Goal: Browse casually

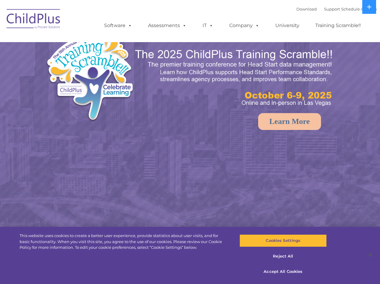
select select "MEDIUM"
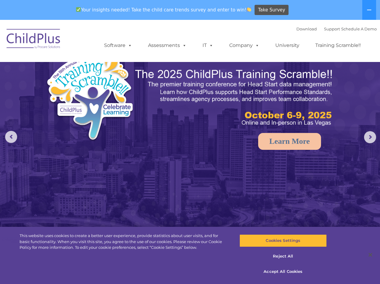
click at [253, 26] on div "Download Support | Schedule A Demo  MENU MENU Software ChildPlus: The original…" at bounding box center [234, 40] width 284 height 33
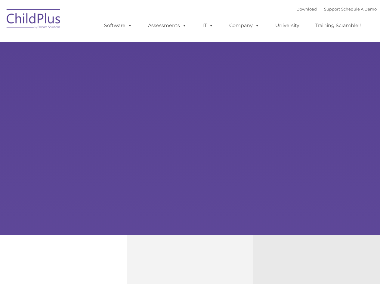
type input ""
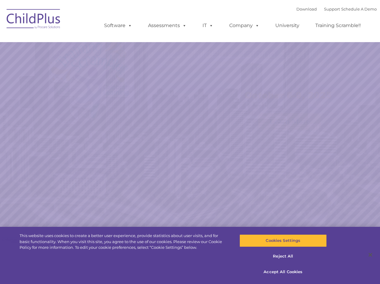
select select "MEDIUM"
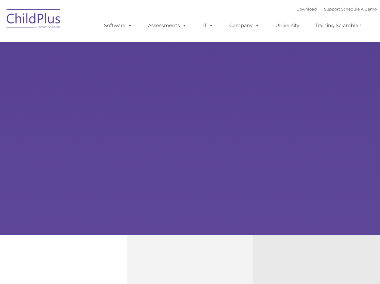
type input ""
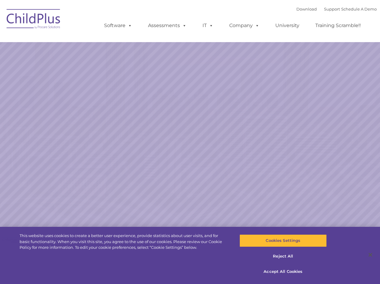
select select "MEDIUM"
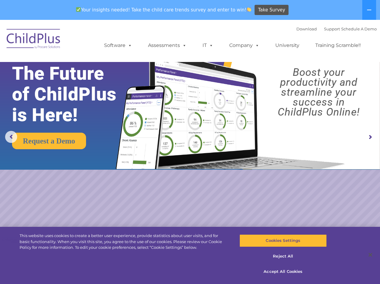
click at [320, 128] on img at bounding box center [229, 104] width 238 height 129
click at [369, 136] on rs-arrow at bounding box center [370, 137] width 12 height 12
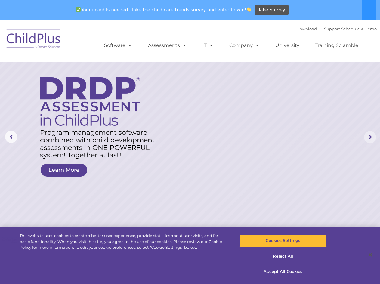
click at [369, 134] on rs-arrow at bounding box center [370, 137] width 12 height 12
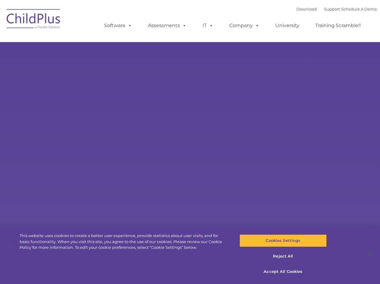
select select "MEDIUM"
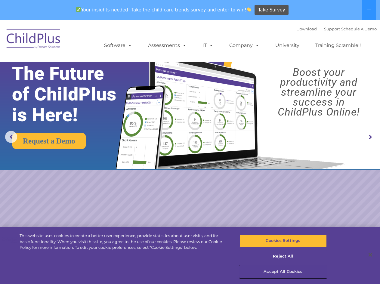
click at [282, 271] on button "Accept All Cookies" at bounding box center [282, 271] width 87 height 13
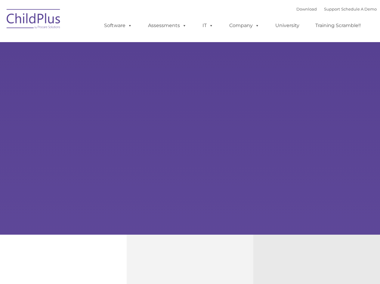
type input ""
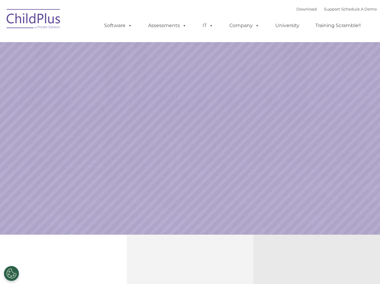
select select "MEDIUM"
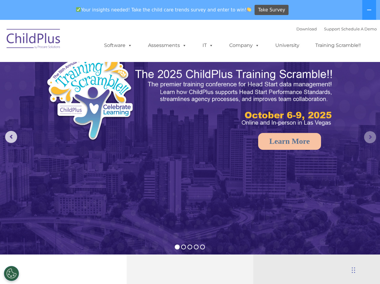
click at [370, 137] on rs-arrow at bounding box center [370, 137] width 12 height 12
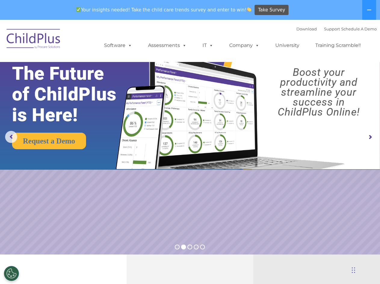
click at [370, 137] on rs-arrow at bounding box center [370, 137] width 12 height 12
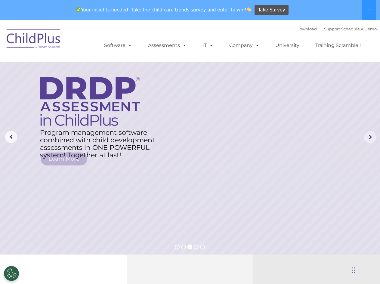
click at [371, 136] on rs-arrow at bounding box center [370, 137] width 12 height 12
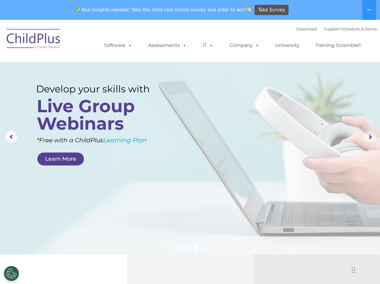
click at [371, 136] on rs-arrow at bounding box center [370, 137] width 12 height 12
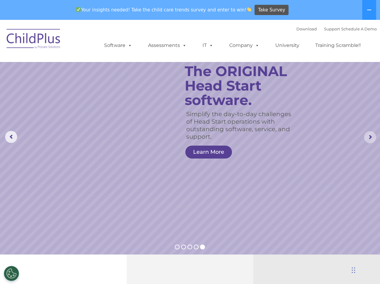
click at [370, 135] on rs-arrow at bounding box center [370, 137] width 12 height 12
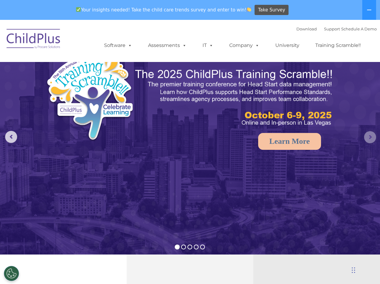
click at [370, 135] on rs-arrow at bounding box center [370, 137] width 12 height 12
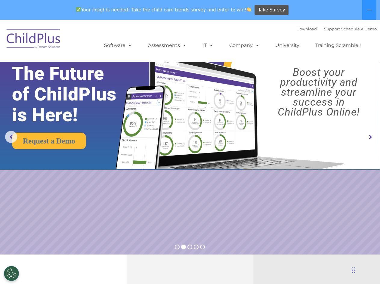
click at [370, 135] on rs-arrow at bounding box center [370, 137] width 12 height 12
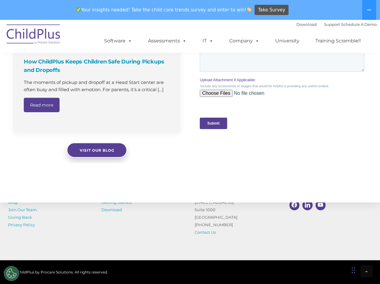
scroll to position [601, 0]
